Goal: Task Accomplishment & Management: Use online tool/utility

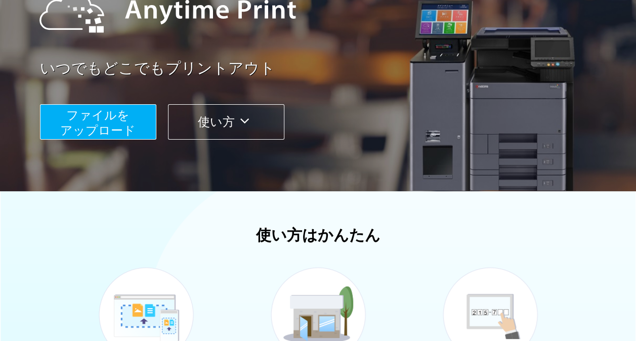
scroll to position [120, 0]
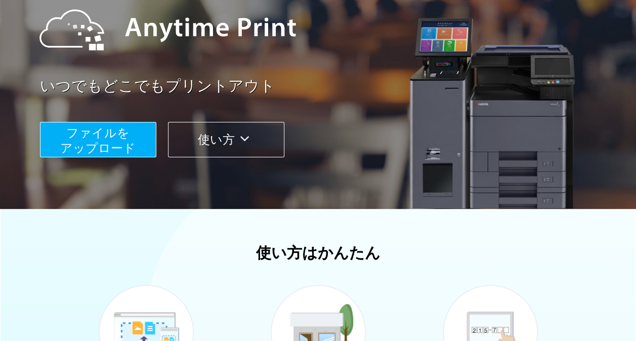
click at [144, 160] on div "いつでもどこでもプリントアウト ファイルを ​​アップロード 使い方" at bounding box center [318, 70] width 607 height 283
click at [143, 144] on button "ファイルを ​​アップロード" at bounding box center [98, 139] width 116 height 35
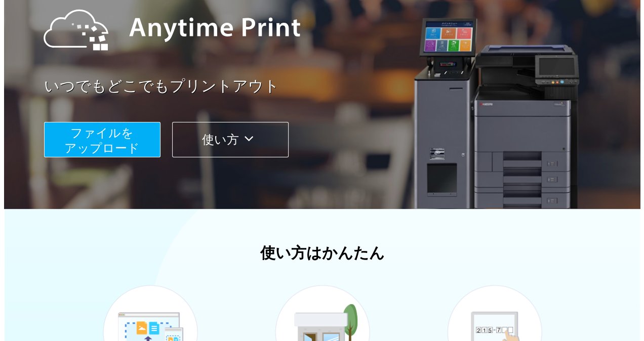
scroll to position [82, 0]
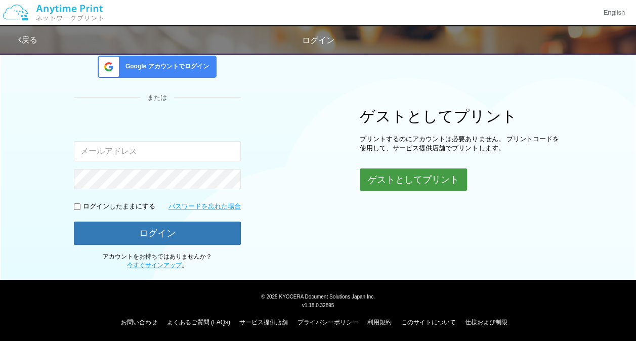
click at [388, 173] on button "ゲストとしてプリント" at bounding box center [413, 179] width 107 height 22
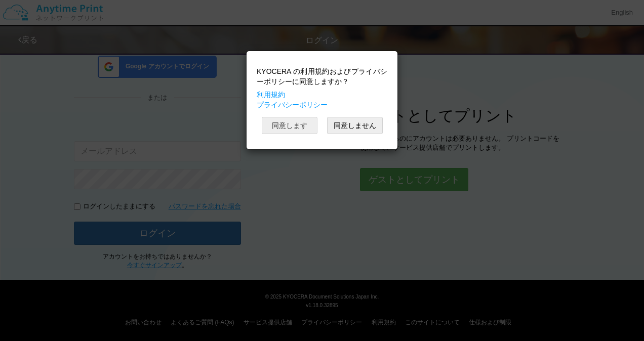
click at [305, 126] on button "同意します" at bounding box center [290, 125] width 56 height 17
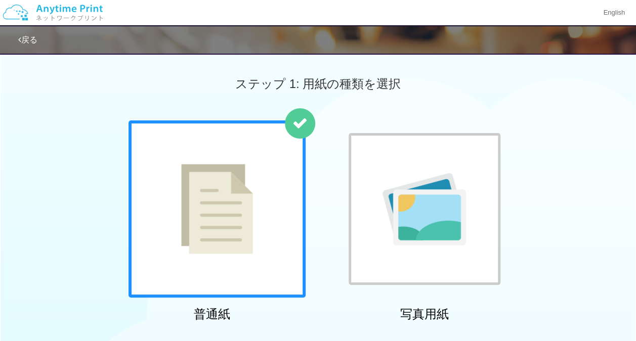
click at [479, 229] on div at bounding box center [425, 209] width 152 height 152
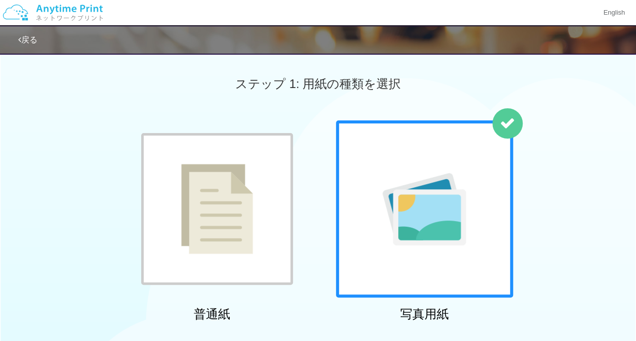
click at [247, 227] on img at bounding box center [217, 209] width 72 height 90
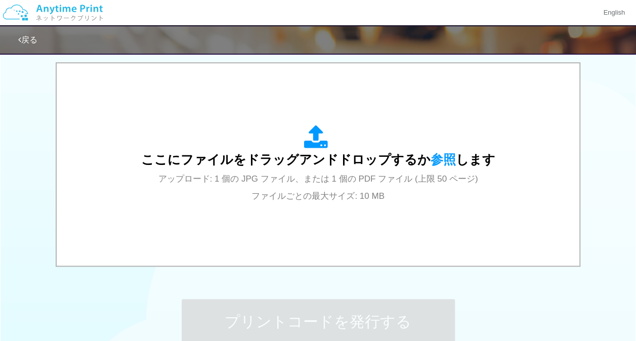
scroll to position [320, 0]
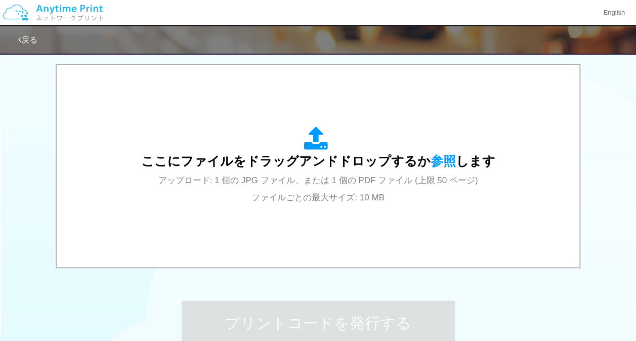
click at [247, 227] on div "ここにファイルをドラッグアンドドロップするか 参照 します アップロード: 1 個の JPG ファイル、または 1 個の PDF ファイル (上限 50 ペー…" at bounding box center [318, 166] width 502 height 182
